Goal: Task Accomplishment & Management: Use online tool/utility

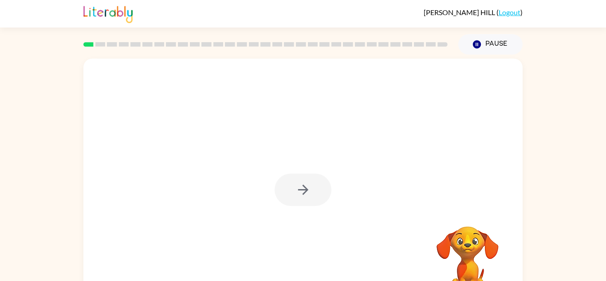
click at [297, 190] on div at bounding box center [303, 190] width 57 height 32
click at [304, 201] on button "button" at bounding box center [303, 190] width 57 height 32
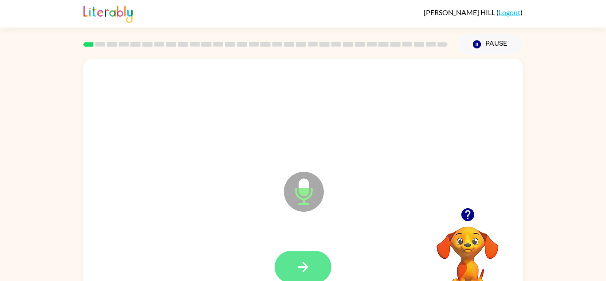
click at [311, 262] on button "button" at bounding box center [303, 267] width 57 height 32
click at [303, 261] on icon "button" at bounding box center [304, 267] width 16 height 16
click at [318, 264] on button "button" at bounding box center [303, 267] width 57 height 32
click at [294, 270] on button "button" at bounding box center [303, 267] width 57 height 32
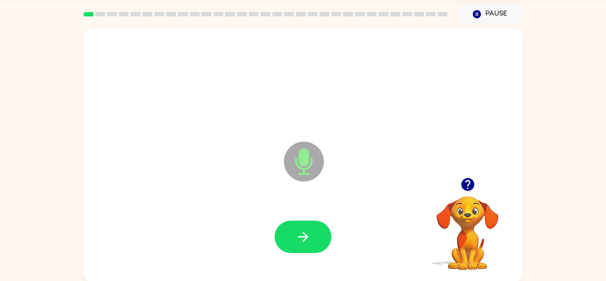
scroll to position [31, 0]
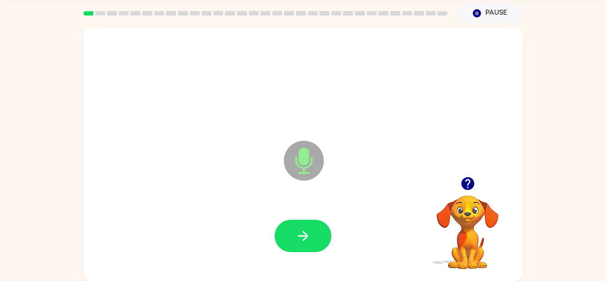
click at [471, 226] on video "Your browser must support playing .mp4 files to use Literably. Please try using…" at bounding box center [467, 225] width 89 height 89
click at [469, 219] on video "Your browser must support playing .mp4 files to use Literably. Please try using…" at bounding box center [467, 225] width 89 height 89
click at [463, 200] on video "Your browser must support playing .mp4 files to use Literably. Please try using…" at bounding box center [467, 225] width 89 height 89
click at [473, 187] on icon "button" at bounding box center [467, 183] width 13 height 13
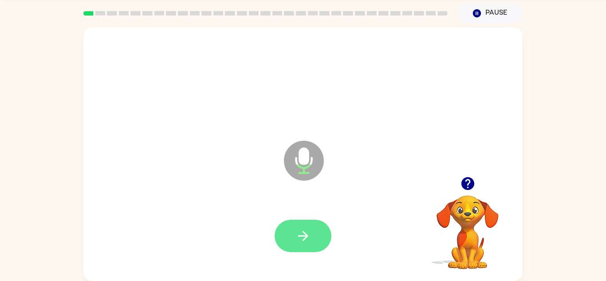
click at [306, 238] on icon "button" at bounding box center [303, 236] width 10 height 10
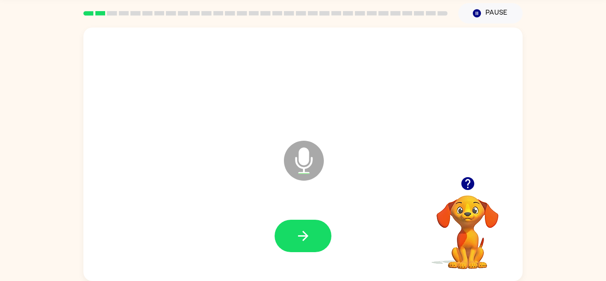
click at [458, 203] on video "Your browser must support playing .mp4 files to use Literably. Please try using…" at bounding box center [467, 225] width 89 height 89
click at [467, 193] on button "button" at bounding box center [468, 183] width 23 height 23
click at [478, 177] on div "Microphone The Microphone is here when it is your turn to talk" at bounding box center [302, 154] width 439 height 253
click at [471, 183] on video "Your browser must support playing .mp4 files to use Literably. Please try using…" at bounding box center [467, 225] width 89 height 89
click at [472, 192] on video "Your browser must support playing .mp4 files to use Literably. Please try using…" at bounding box center [467, 225] width 89 height 89
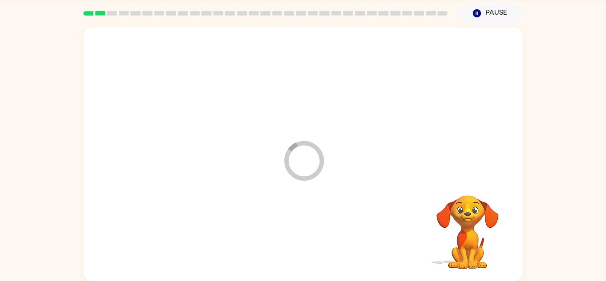
click at [315, 245] on div at bounding box center [303, 236] width 422 height 73
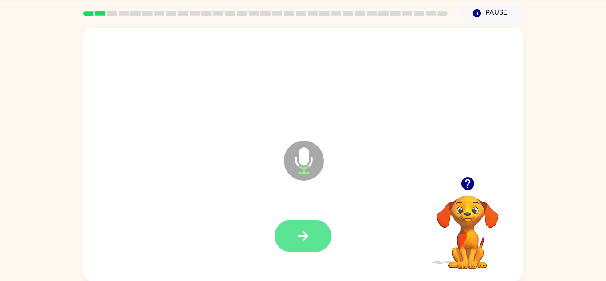
click at [322, 238] on button "button" at bounding box center [303, 236] width 57 height 32
click at [313, 224] on button "button" at bounding box center [303, 236] width 57 height 32
click at [310, 233] on icon "button" at bounding box center [304, 236] width 16 height 16
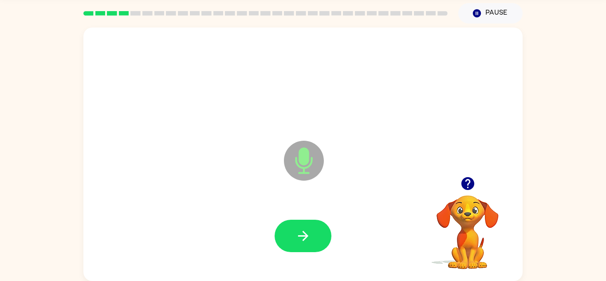
click at [452, 205] on video "Your browser must support playing .mp4 files to use Literably. Please try using…" at bounding box center [467, 225] width 89 height 89
click at [459, 205] on video "Your browser must support playing .mp4 files to use Literably. Please try using…" at bounding box center [467, 225] width 89 height 89
click at [467, 172] on button "button" at bounding box center [468, 183] width 23 height 23
click at [325, 241] on button "button" at bounding box center [303, 236] width 57 height 32
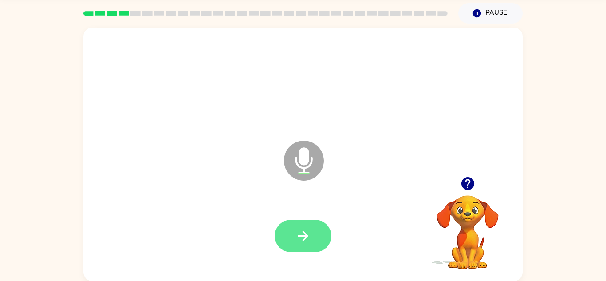
click at [303, 234] on icon "button" at bounding box center [304, 236] width 16 height 16
click at [298, 227] on button "button" at bounding box center [303, 236] width 57 height 32
click at [303, 236] on icon "button" at bounding box center [303, 236] width 10 height 10
click at [307, 228] on icon "button" at bounding box center [304, 236] width 16 height 16
click at [302, 242] on icon "button" at bounding box center [304, 236] width 16 height 16
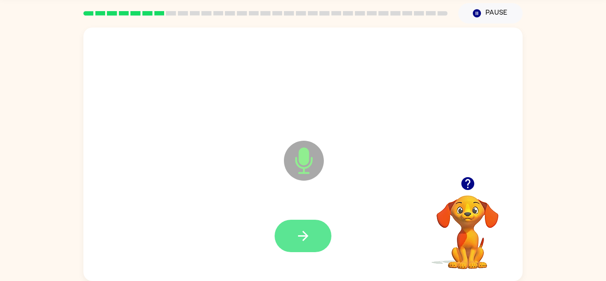
click at [317, 234] on button "button" at bounding box center [303, 236] width 57 height 32
click at [310, 240] on icon "button" at bounding box center [304, 236] width 16 height 16
click at [308, 236] on icon "button" at bounding box center [303, 236] width 10 height 10
click at [310, 230] on icon "button" at bounding box center [304, 236] width 16 height 16
click at [314, 240] on button "button" at bounding box center [303, 236] width 57 height 32
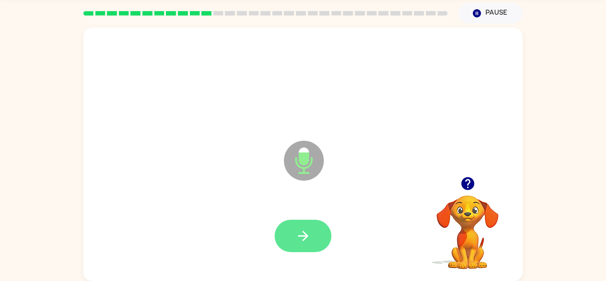
click at [319, 242] on button "button" at bounding box center [303, 236] width 57 height 32
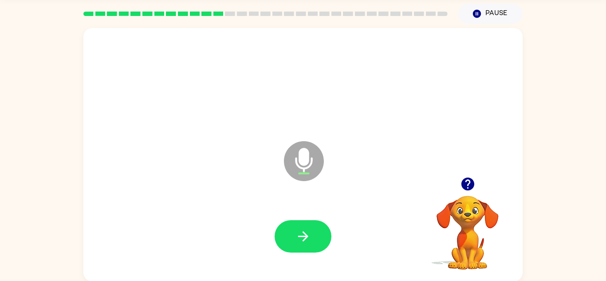
scroll to position [30, 0]
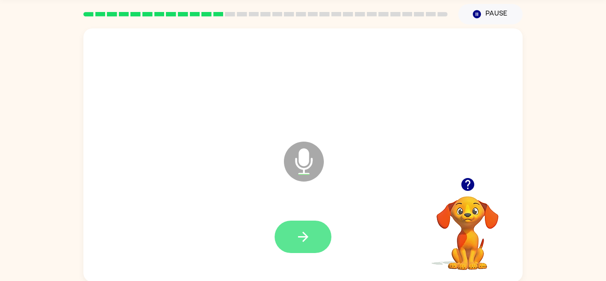
click at [302, 230] on icon "button" at bounding box center [304, 237] width 16 height 16
click at [309, 245] on button "button" at bounding box center [303, 237] width 57 height 32
click at [475, 189] on icon "button" at bounding box center [468, 185] width 16 height 16
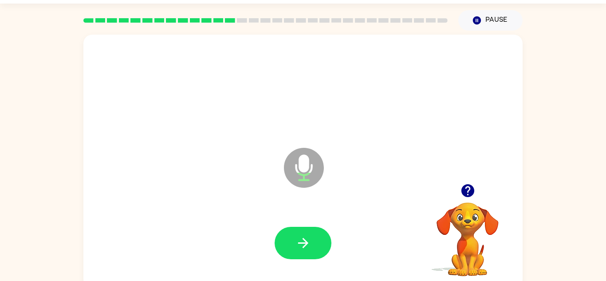
scroll to position [24, 0]
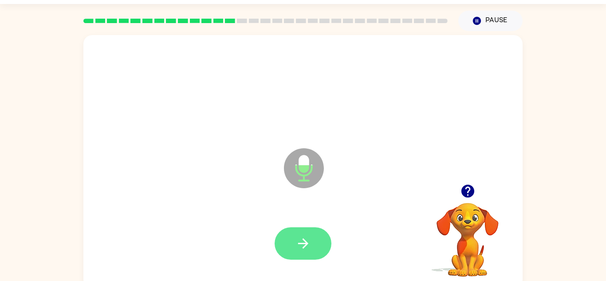
click at [316, 237] on button "button" at bounding box center [303, 243] width 57 height 32
click at [313, 233] on button "button" at bounding box center [303, 243] width 57 height 32
click at [312, 233] on button "button" at bounding box center [303, 243] width 57 height 32
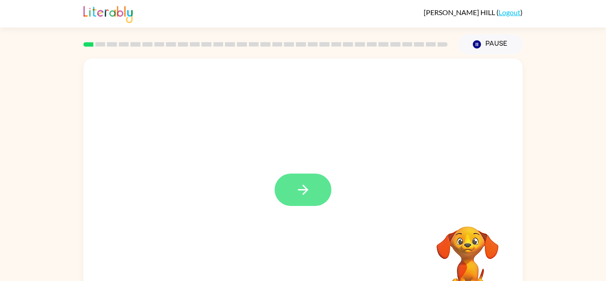
click at [284, 177] on button "button" at bounding box center [303, 190] width 57 height 32
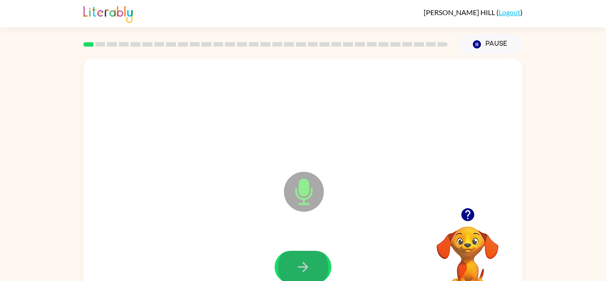
scroll to position [2, 0]
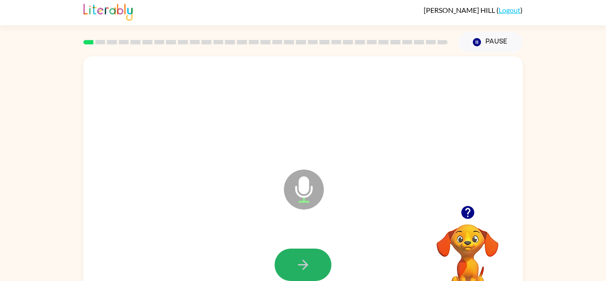
click button "button" at bounding box center [303, 264] width 57 height 32
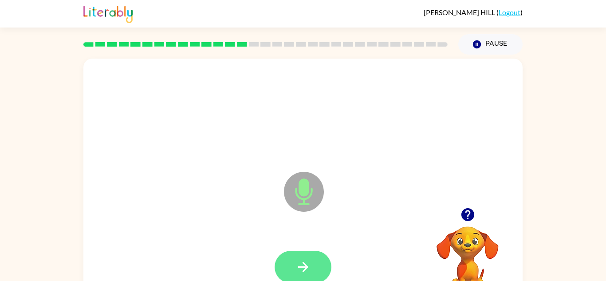
click at [308, 256] on button "button" at bounding box center [303, 267] width 57 height 32
click at [321, 263] on button "button" at bounding box center [303, 267] width 57 height 32
click at [299, 263] on icon "button" at bounding box center [304, 267] width 16 height 16
click at [307, 262] on icon "button" at bounding box center [304, 267] width 16 height 16
click at [308, 259] on icon "button" at bounding box center [304, 267] width 16 height 16
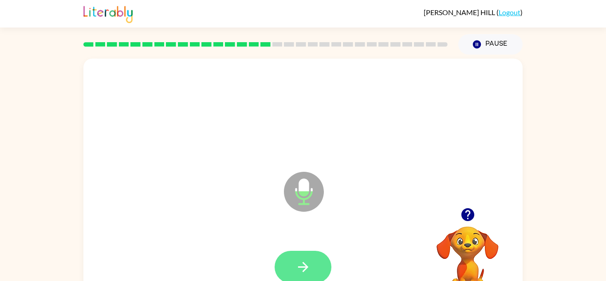
click at [310, 262] on icon "button" at bounding box center [304, 267] width 16 height 16
click at [308, 259] on icon "button" at bounding box center [304, 267] width 16 height 16
click at [296, 273] on icon "button" at bounding box center [304, 267] width 16 height 16
click at [329, 256] on div at bounding box center [303, 267] width 57 height 32
click at [314, 260] on button "button" at bounding box center [303, 267] width 57 height 32
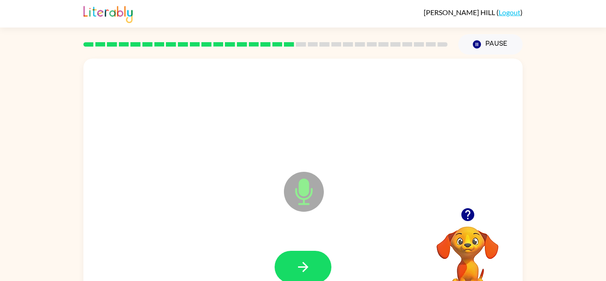
click at [320, 242] on div at bounding box center [303, 267] width 422 height 73
click at [301, 240] on div at bounding box center [303, 267] width 422 height 73
click at [308, 262] on icon "button" at bounding box center [304, 267] width 16 height 16
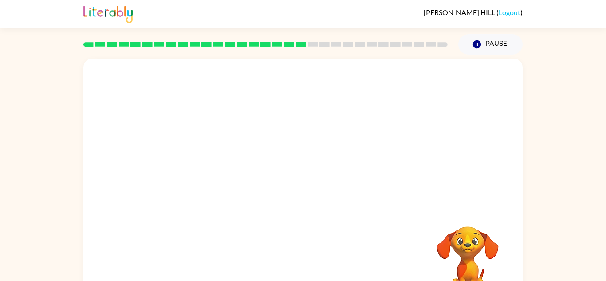
click at [379, 160] on div at bounding box center [302, 133] width 439 height 149
click at [489, 37] on button "Pause Pause" at bounding box center [490, 44] width 64 height 20
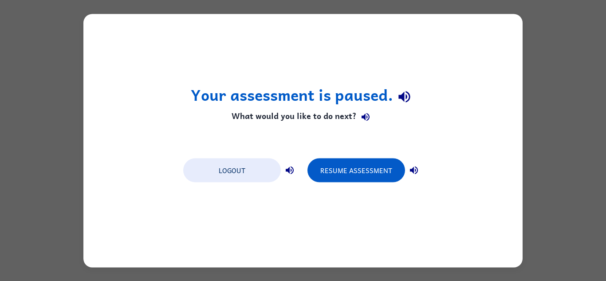
click at [577, 32] on div "Your assessment is paused. What would you like to do next? Logout Resume Assess…" at bounding box center [303, 140] width 606 height 281
click at [244, 170] on button "Logout" at bounding box center [232, 170] width 98 height 24
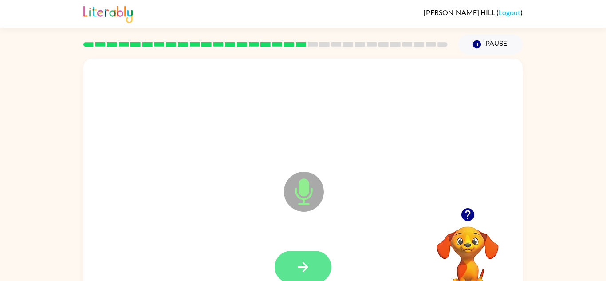
click at [298, 257] on button "button" at bounding box center [303, 267] width 57 height 32
click at [304, 256] on button "button" at bounding box center [303, 267] width 57 height 32
click at [297, 263] on icon "button" at bounding box center [304, 267] width 16 height 16
click at [282, 229] on icon "Microphone The Microphone is here when it is your turn to talk" at bounding box center [348, 203] width 133 height 67
click at [305, 253] on button "button" at bounding box center [303, 267] width 57 height 32
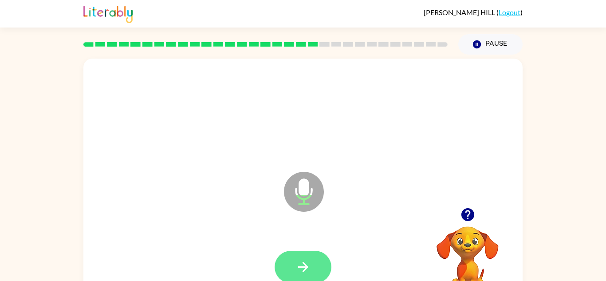
click at [308, 271] on icon "button" at bounding box center [304, 267] width 16 height 16
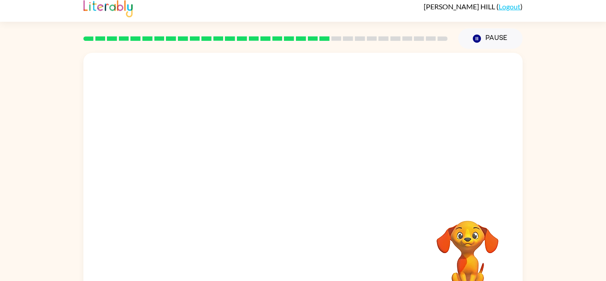
scroll to position [6, 0]
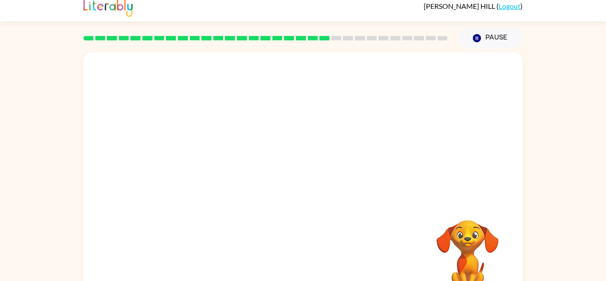
click at [465, 246] on video "Your browser must support playing .mp4 files to use Literably. Please try using…" at bounding box center [467, 250] width 89 height 89
click at [458, 241] on video "Your browser must support playing .mp4 files to use Literably. Please try using…" at bounding box center [467, 250] width 89 height 89
click at [426, 228] on video "Your browser must support playing .mp4 files to use Literably. Please try using…" at bounding box center [467, 250] width 89 height 89
click at [402, 238] on div at bounding box center [303, 261] width 422 height 73
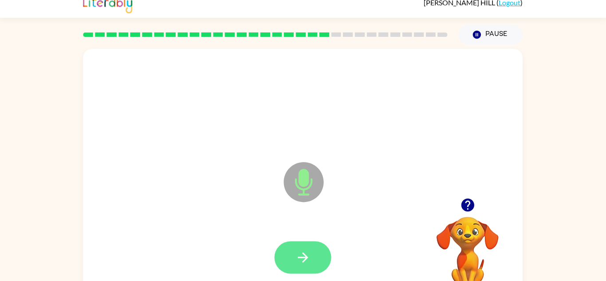
click at [302, 260] on icon "button" at bounding box center [304, 257] width 16 height 16
click at [306, 256] on icon "button" at bounding box center [303, 257] width 10 height 10
click at [308, 256] on icon "button" at bounding box center [304, 257] width 16 height 16
click at [303, 261] on icon "button" at bounding box center [303, 257] width 10 height 10
click at [315, 252] on button "button" at bounding box center [303, 257] width 57 height 32
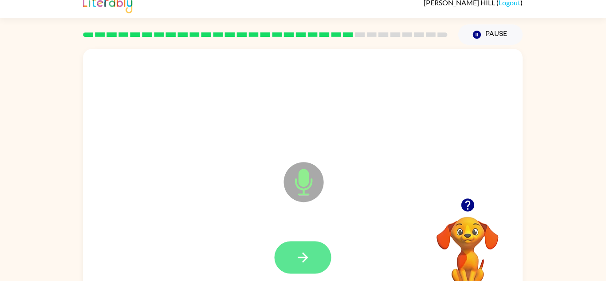
click at [303, 260] on icon "button" at bounding box center [304, 257] width 16 height 16
click at [297, 264] on icon "button" at bounding box center [304, 257] width 16 height 16
click at [302, 249] on icon "button" at bounding box center [304, 257] width 16 height 16
click at [296, 260] on icon "button" at bounding box center [304, 257] width 16 height 16
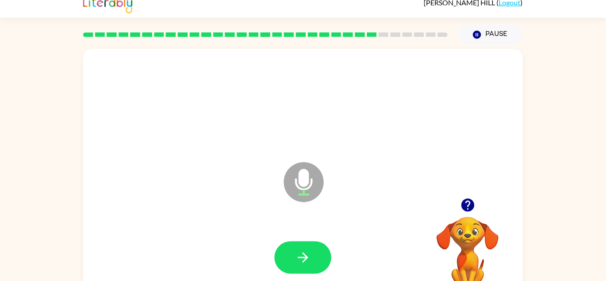
click at [296, 260] on icon "button" at bounding box center [304, 257] width 16 height 16
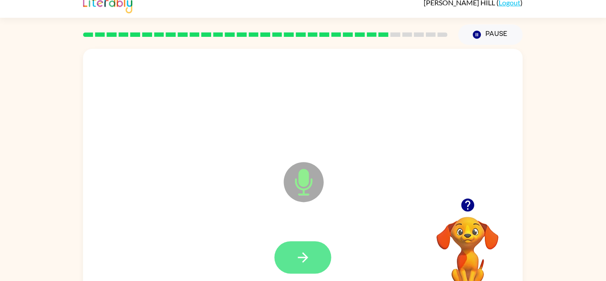
click at [298, 263] on icon "button" at bounding box center [304, 257] width 16 height 16
click at [303, 261] on icon "button" at bounding box center [303, 257] width 10 height 10
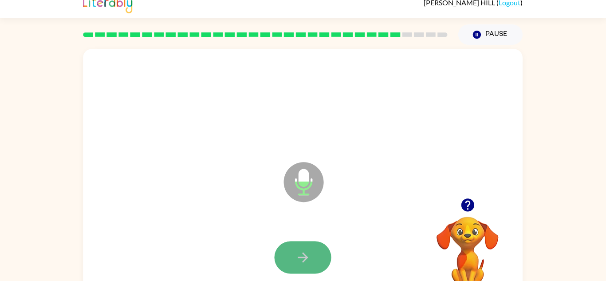
click at [303, 262] on icon "button" at bounding box center [304, 257] width 16 height 16
click at [302, 264] on icon "button" at bounding box center [304, 257] width 16 height 16
click at [302, 263] on icon "button" at bounding box center [304, 257] width 16 height 16
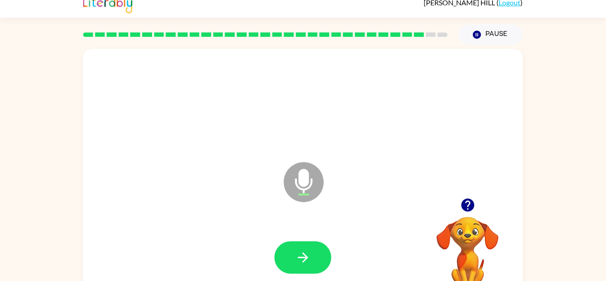
click at [300, 258] on icon "button" at bounding box center [304, 257] width 16 height 16
click at [300, 256] on icon "button" at bounding box center [304, 257] width 16 height 16
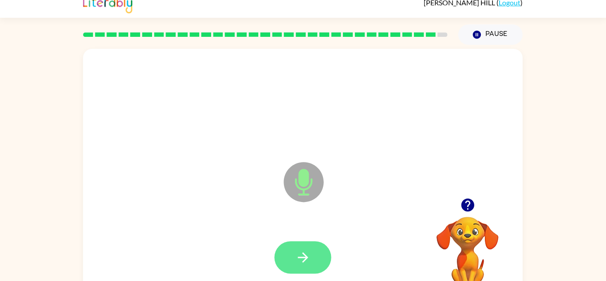
click at [299, 253] on icon "button" at bounding box center [304, 257] width 16 height 16
click at [296, 250] on icon "button" at bounding box center [304, 257] width 16 height 16
